Goal: Find contact information: Find contact information

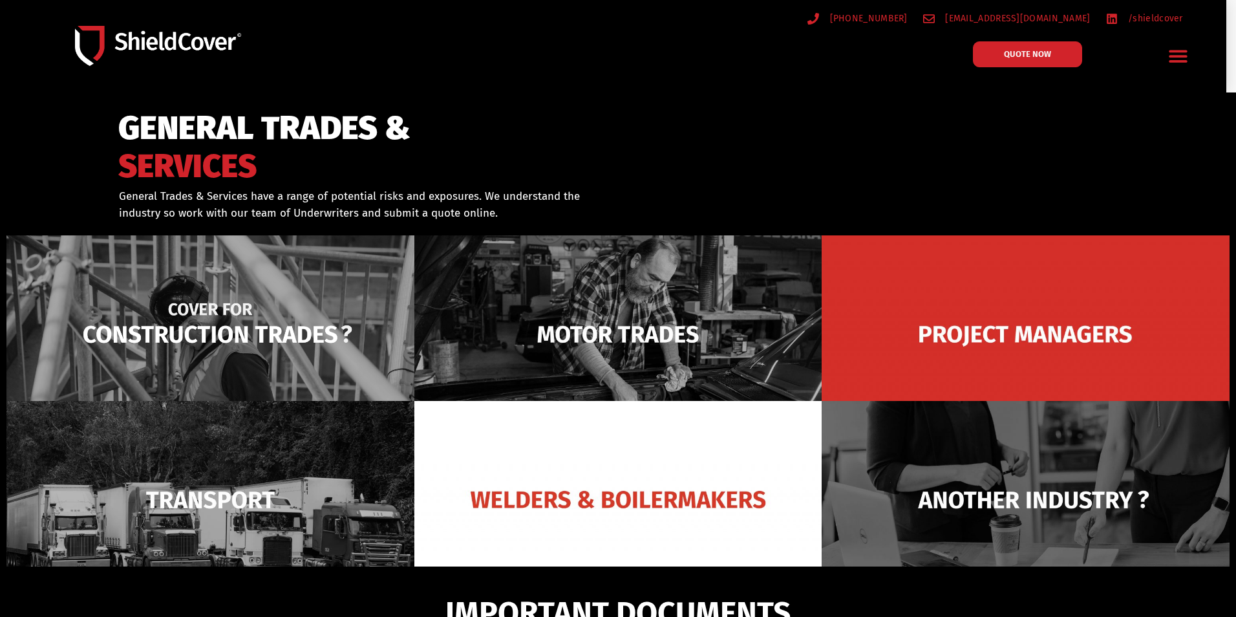
click at [207, 319] on img at bounding box center [210, 334] width 408 height 198
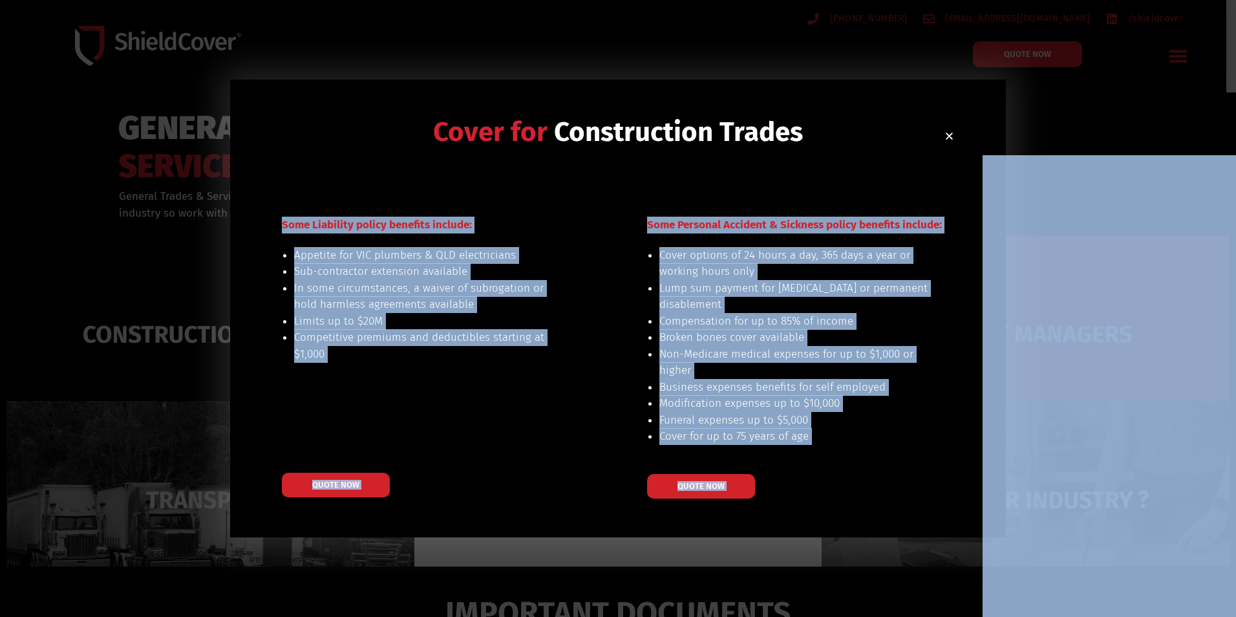
click at [1107, 76] on div "Cover for Construction Trades Some Liability policy benefits include: Appetite …" at bounding box center [618, 308] width 1236 height 617
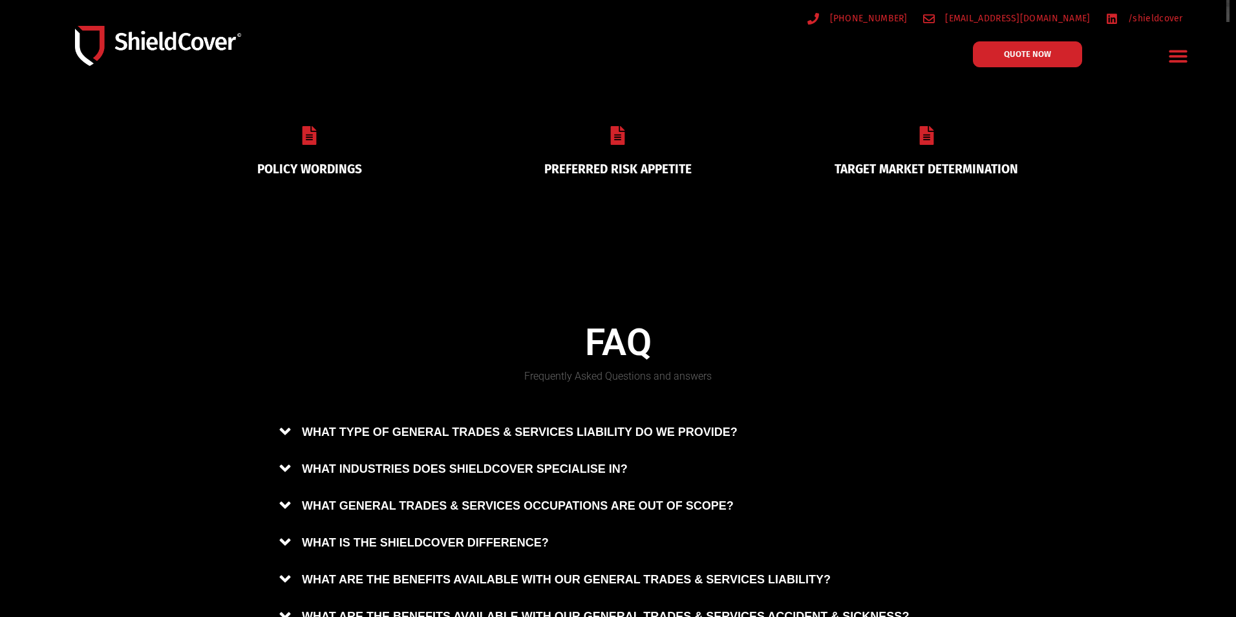
scroll to position [563, 0]
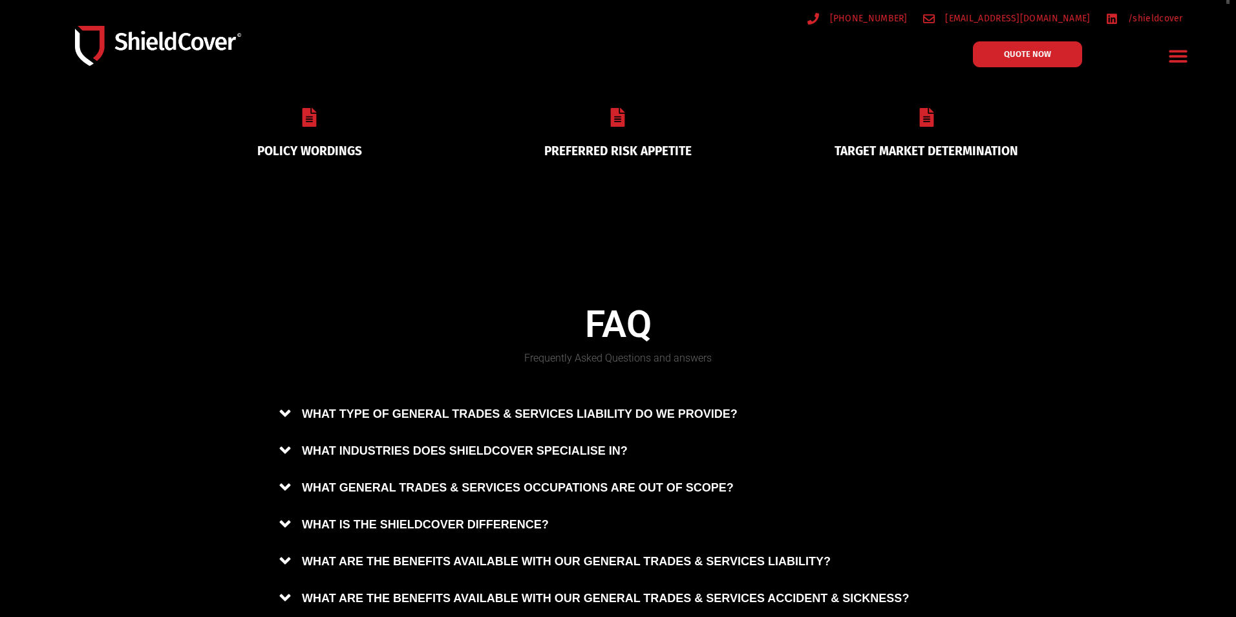
click at [615, 144] on link "PREFERRED RISK APPETITE" at bounding box center [617, 151] width 147 height 15
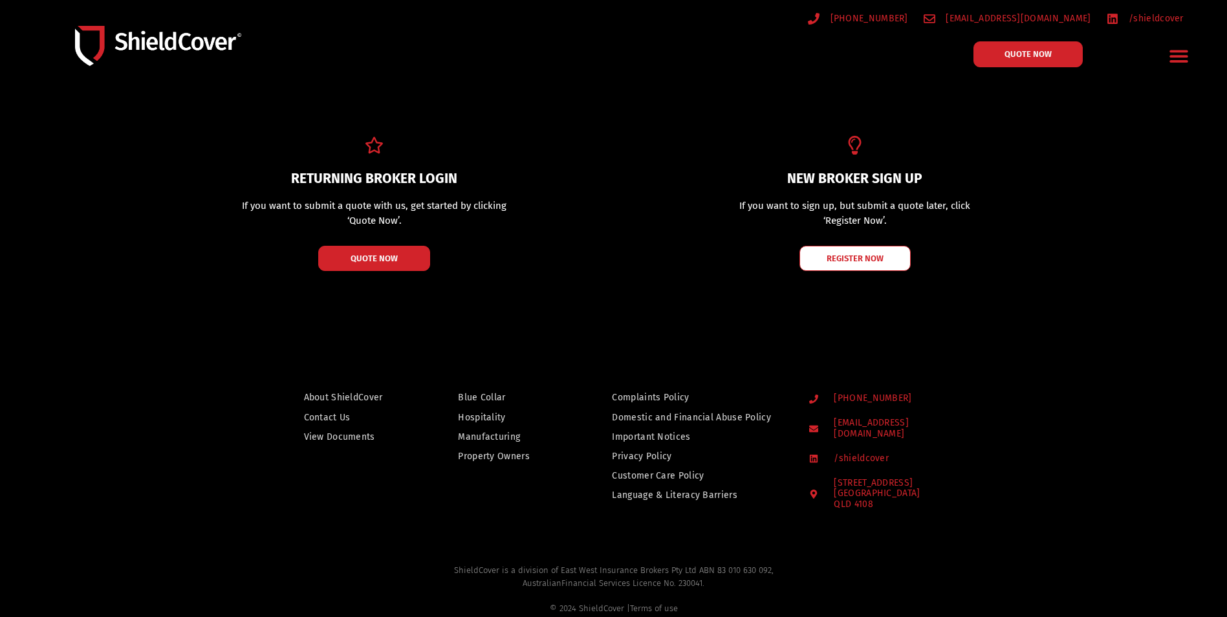
scroll to position [247, 0]
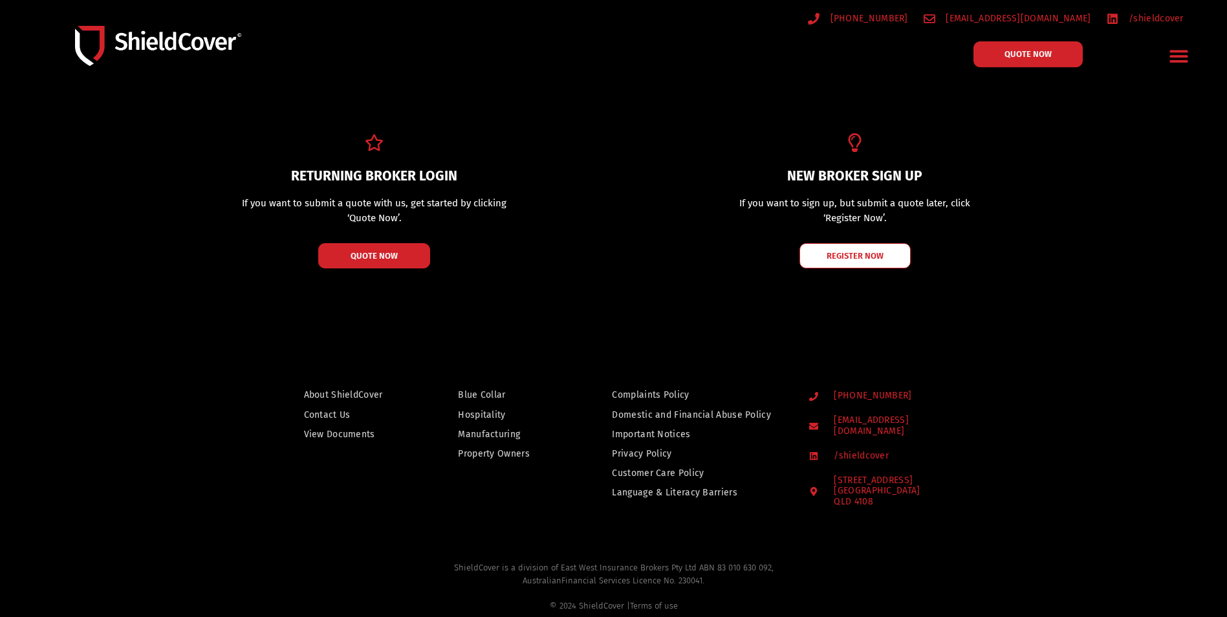
click at [483, 389] on span "Blue Collar" at bounding box center [481, 395] width 47 height 16
click at [323, 412] on span "Contact Us" at bounding box center [327, 415] width 47 height 16
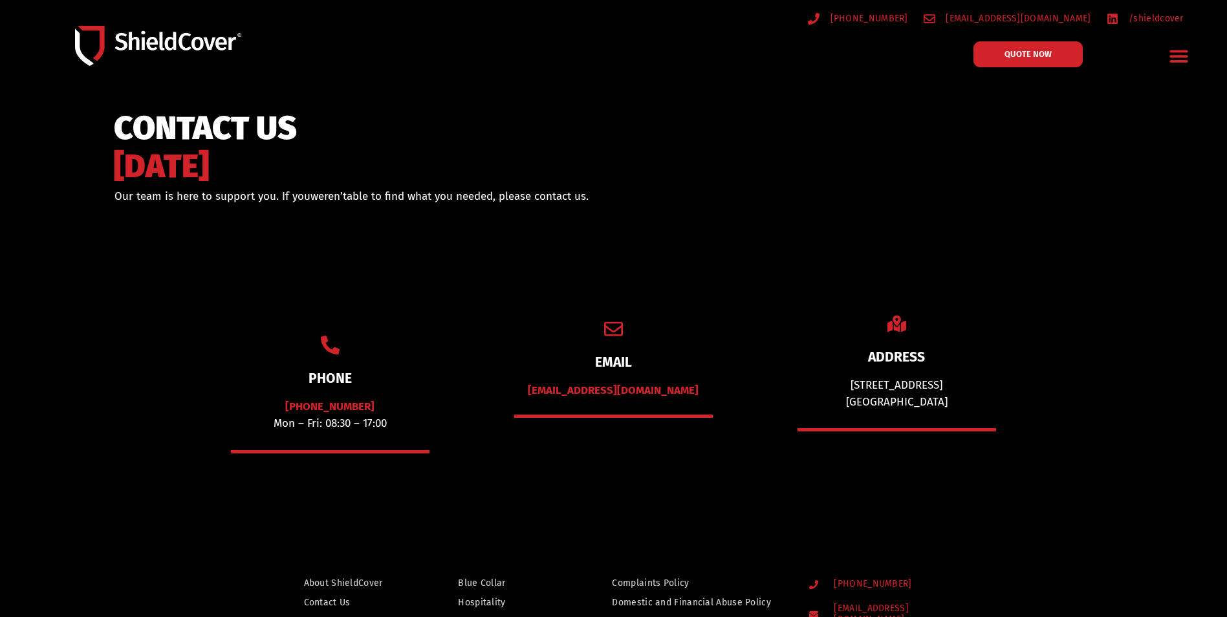
click at [1177, 56] on icon "Menu Toggle" at bounding box center [1178, 56] width 18 height 12
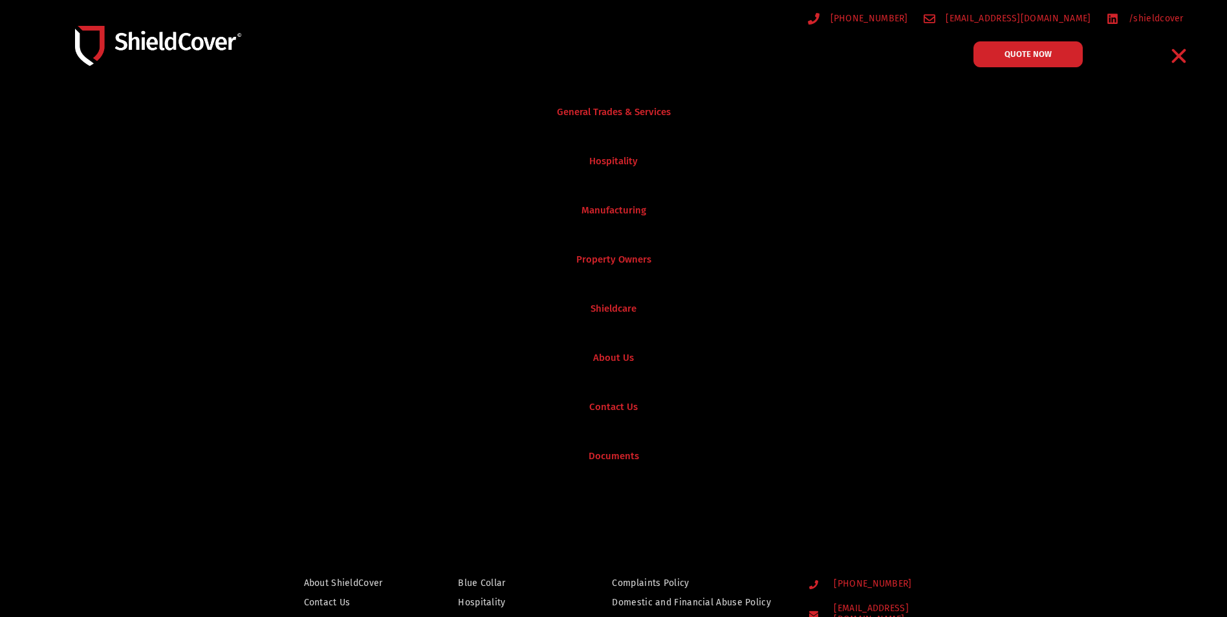
click at [607, 405] on link "Contact Us" at bounding box center [613, 406] width 1227 height 49
